Goal: Learn about a topic: Learn about a topic

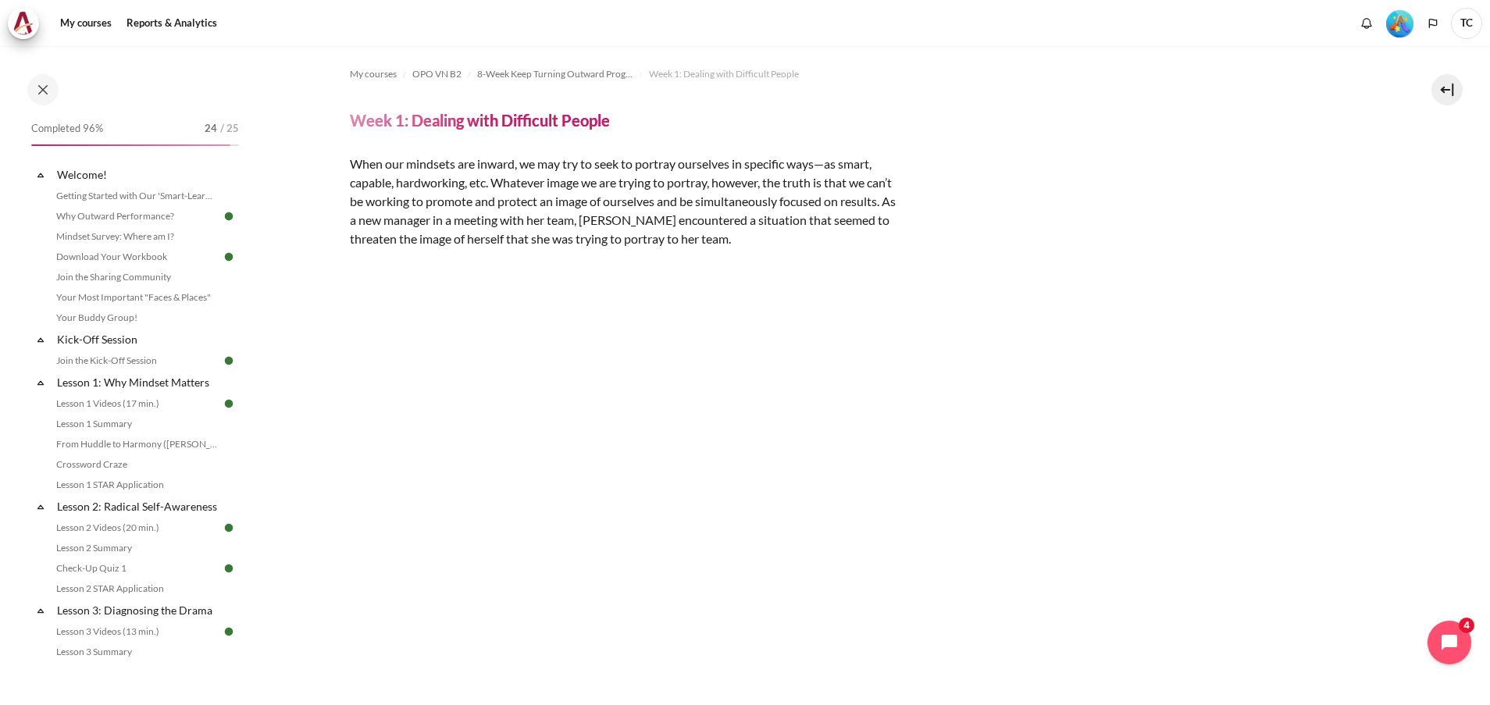
scroll to position [255, 0]
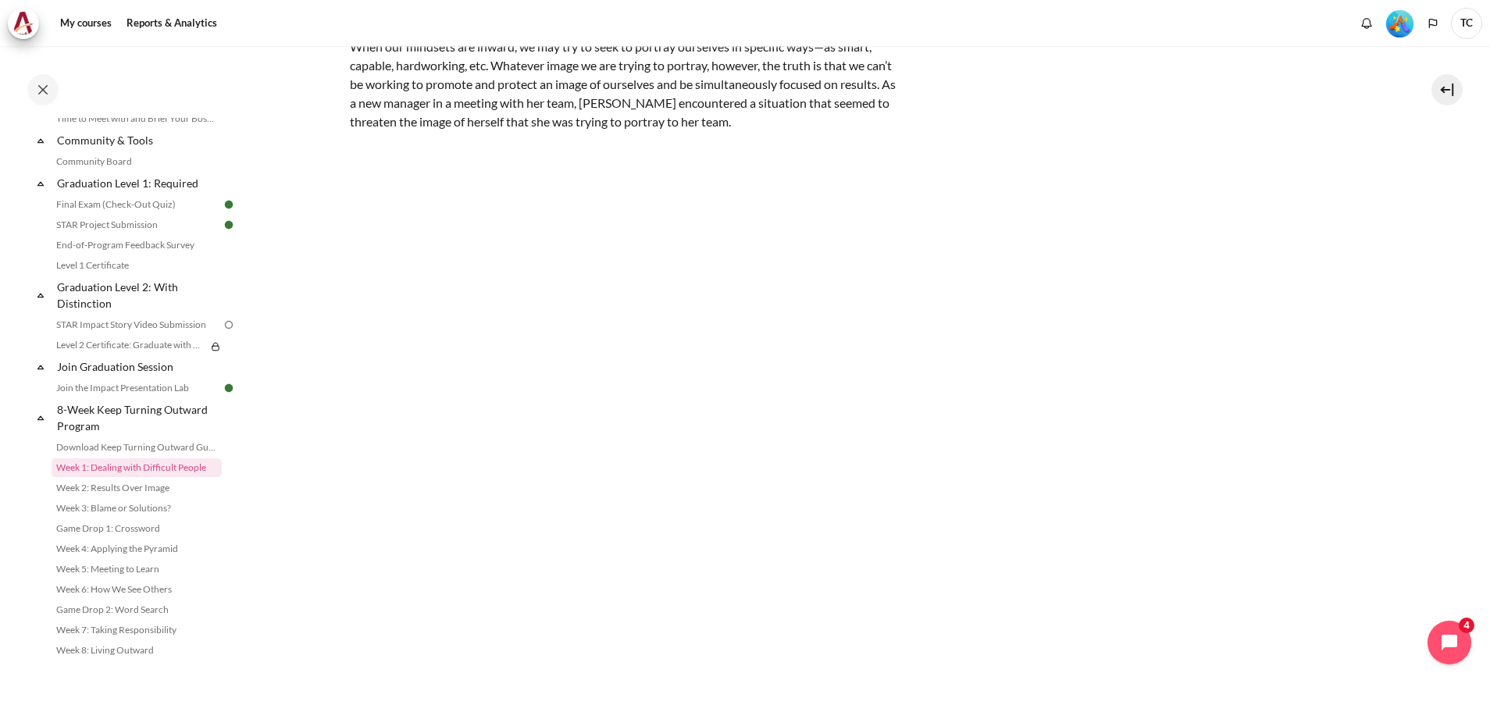
scroll to position [255, 0]
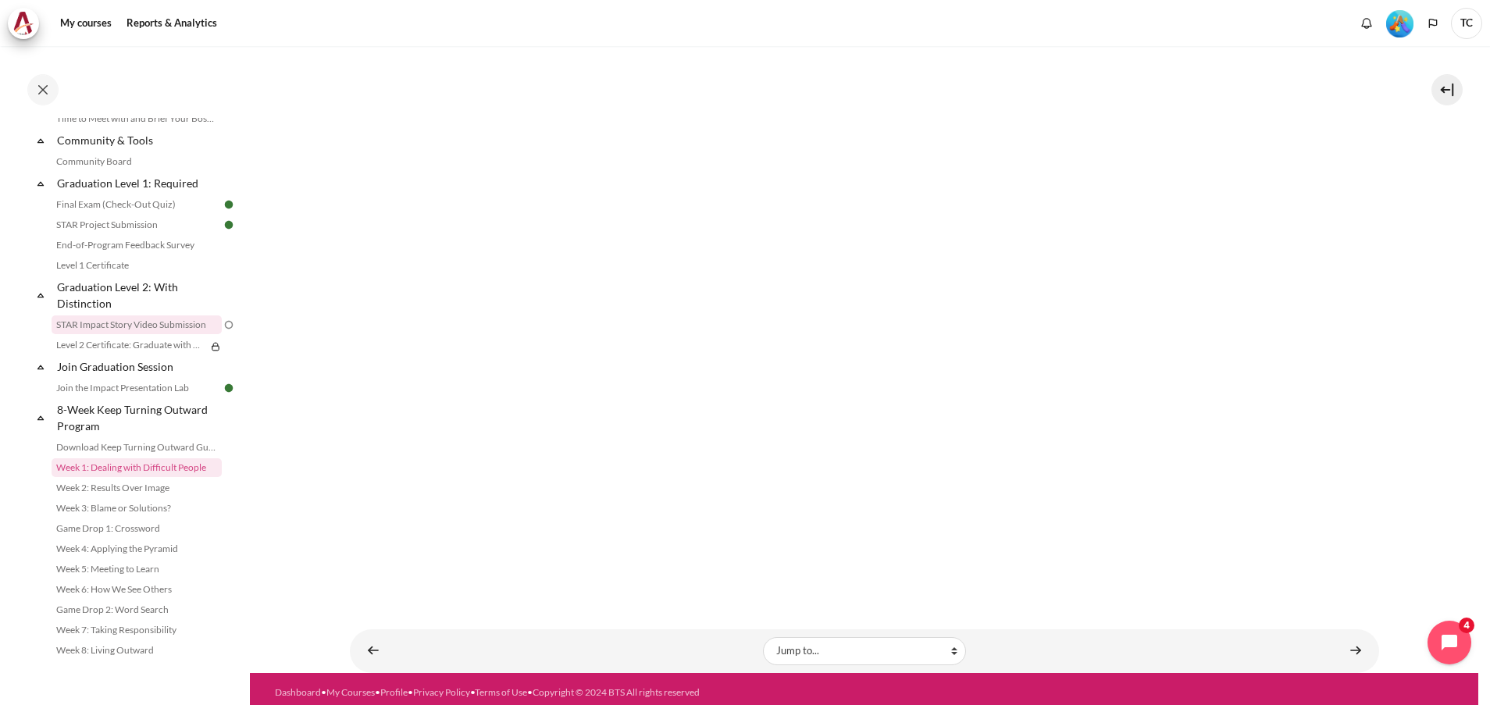
click at [159, 327] on link "STAR Impact Story Video Submission" at bounding box center [137, 324] width 170 height 19
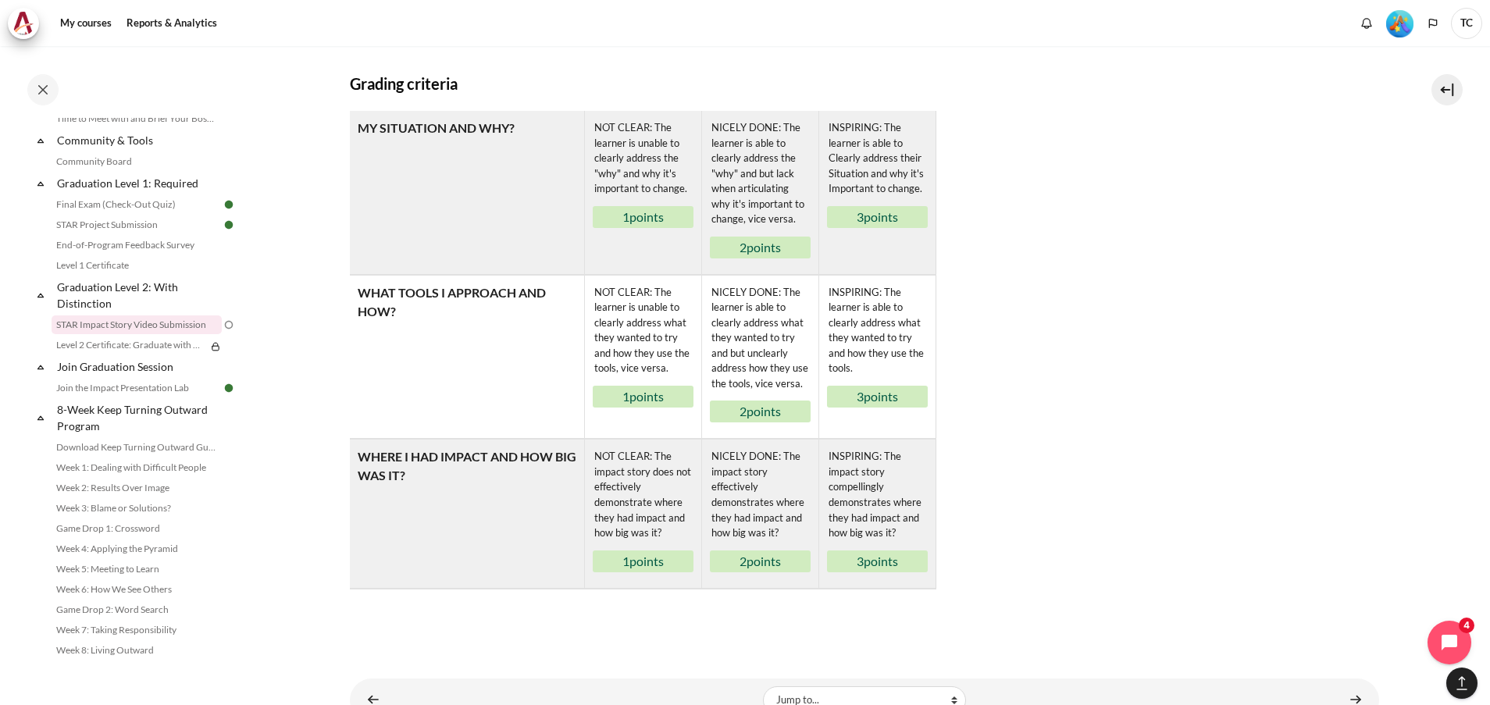
scroll to position [1015, 0]
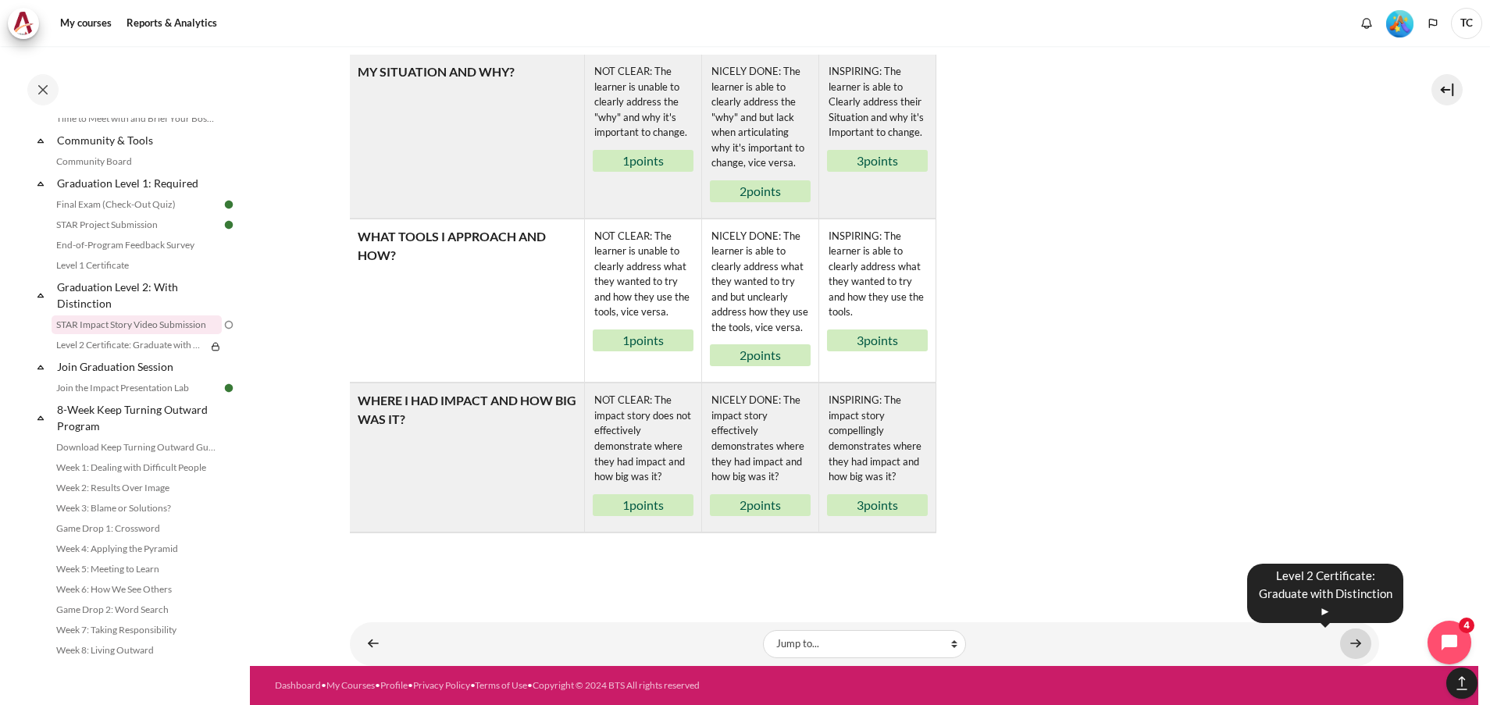
click at [1348, 643] on link "Content" at bounding box center [1355, 643] width 31 height 30
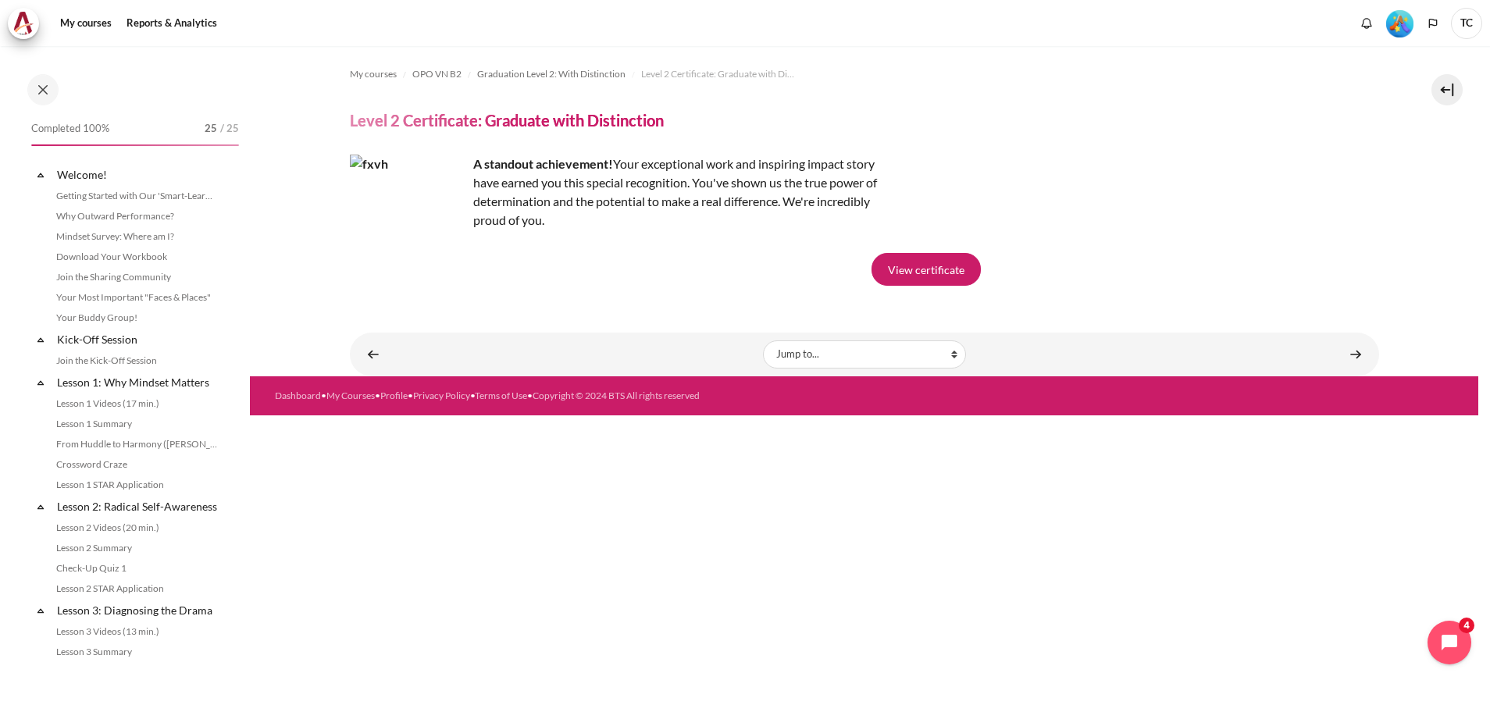
scroll to position [1680, 0]
